Goal: Browse casually

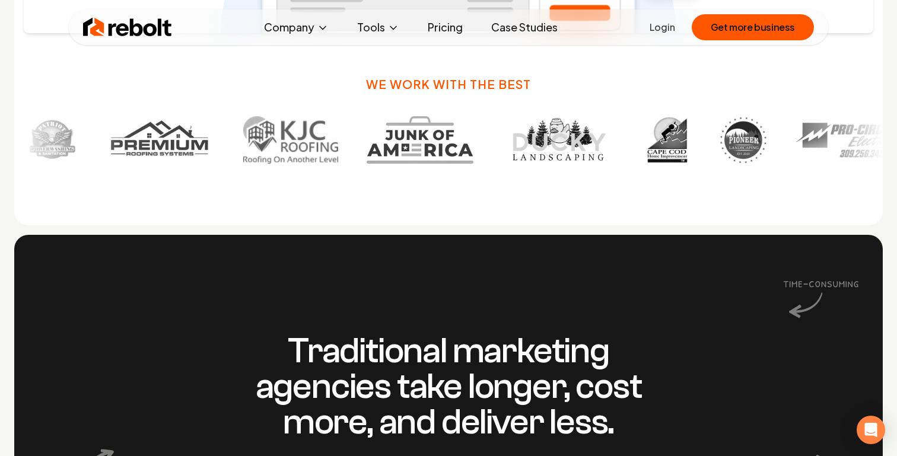
scroll to position [805, 0]
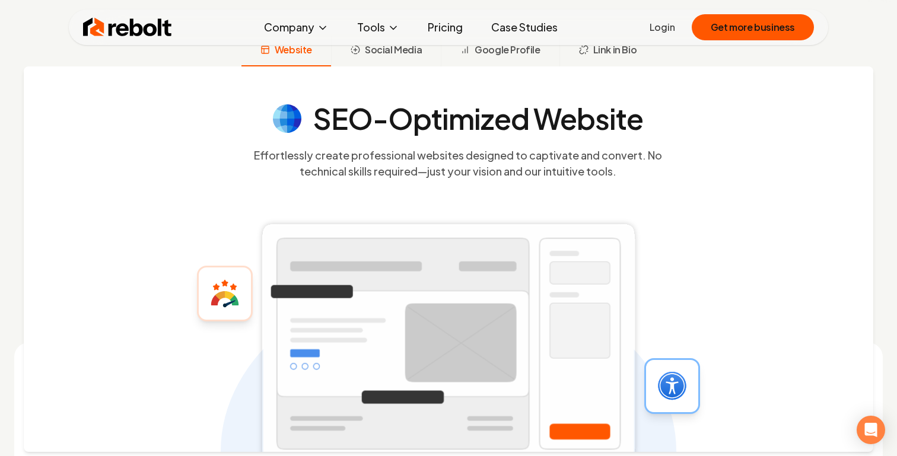
scroll to position [0, 0]
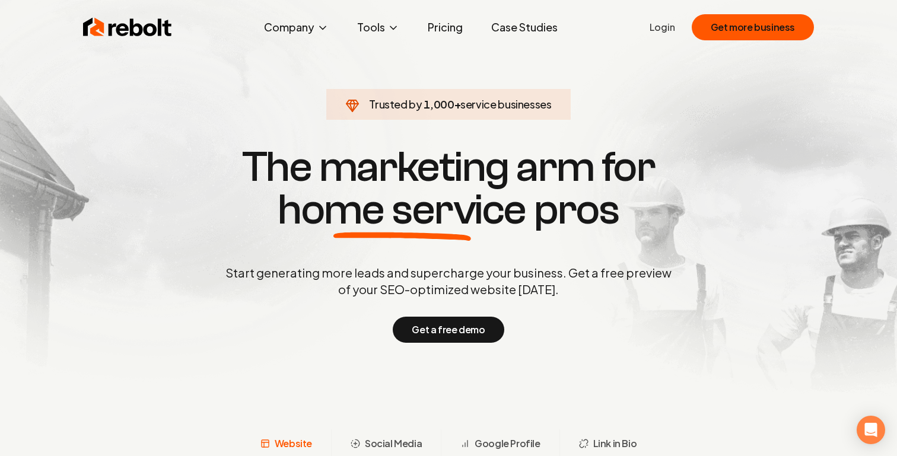
click at [432, 107] on span "1,000" at bounding box center [439, 104] width 30 height 17
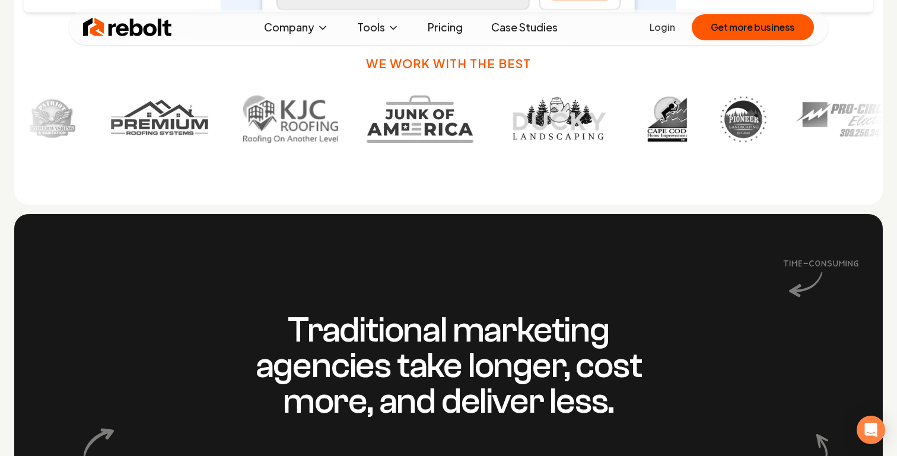
scroll to position [874, 0]
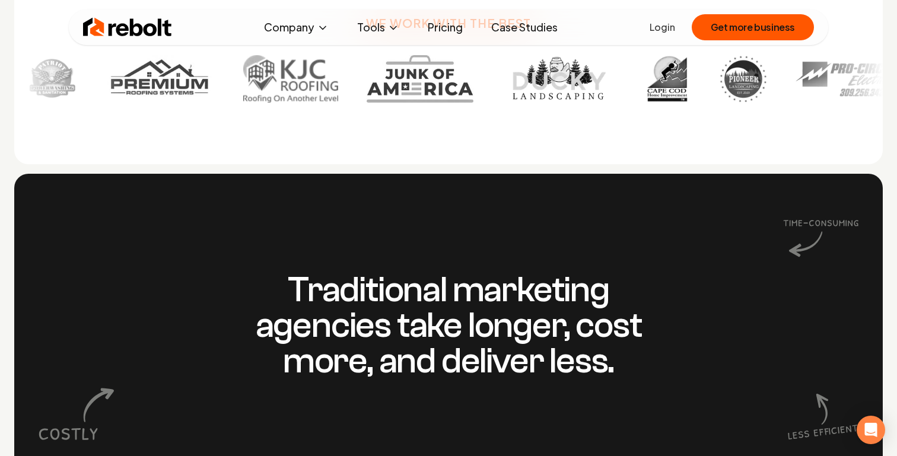
click at [432, 107] on div "We work with the best" at bounding box center [448, 13] width 869 height 301
